Goal: Task Accomplishment & Management: Use online tool/utility

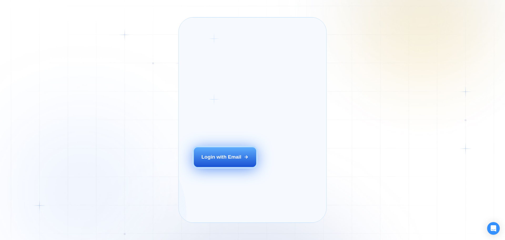
click at [224, 160] on div "Login with Email" at bounding box center [221, 156] width 40 height 7
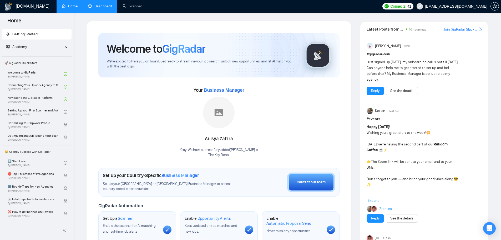
click at [98, 6] on link "Dashboard" at bounding box center [100, 6] width 24 height 4
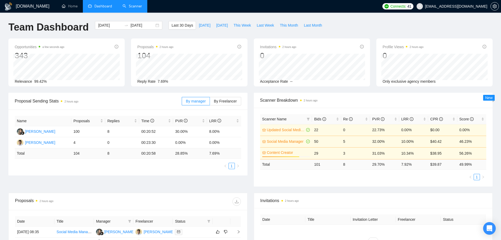
click at [134, 8] on link "Scanner" at bounding box center [132, 6] width 19 height 4
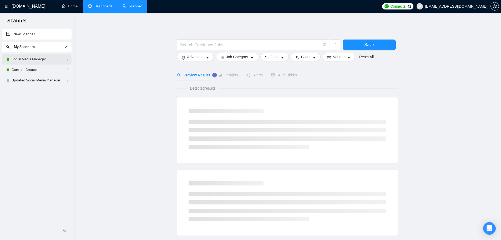
click at [44, 58] on link "Social Media Manager" at bounding box center [37, 59] width 50 height 11
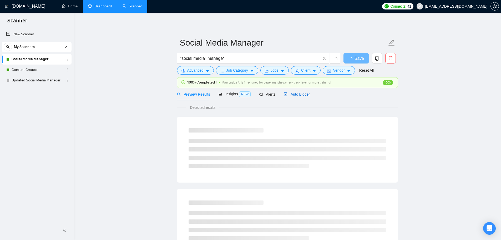
click at [304, 94] on span "Auto Bidder" at bounding box center [297, 94] width 26 height 4
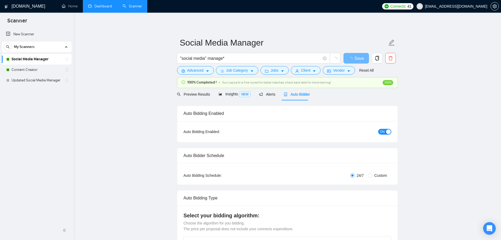
checkbox input "true"
click at [40, 69] on link "Content Creator" at bounding box center [37, 69] width 50 height 11
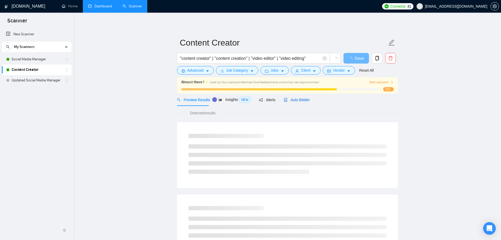
click at [295, 101] on span "Auto Bidder" at bounding box center [297, 100] width 26 height 4
